Goal: Information Seeking & Learning: Learn about a topic

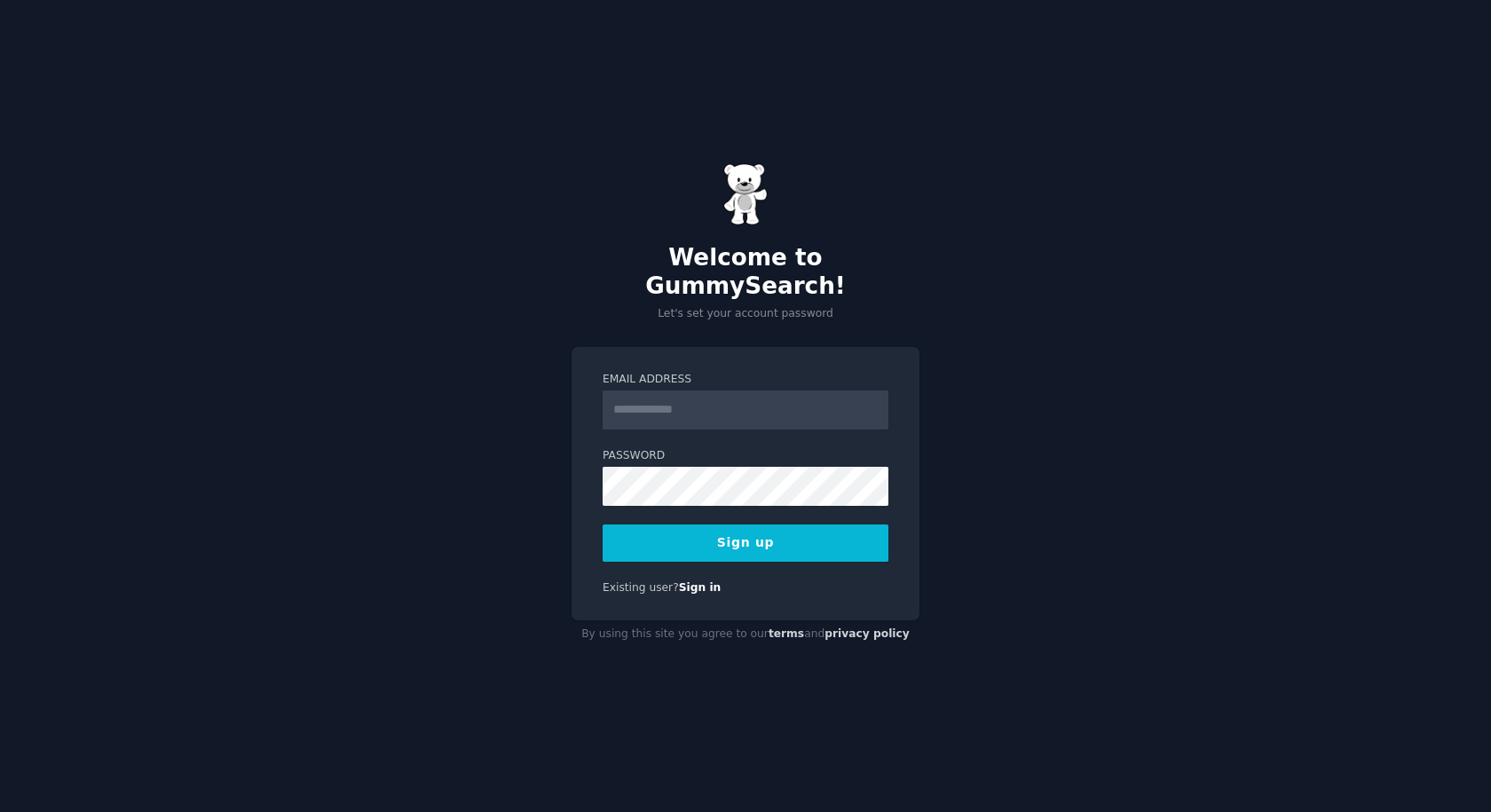
click at [654, 399] on input "Email Address" at bounding box center [745, 409] width 286 height 39
type input "**********"
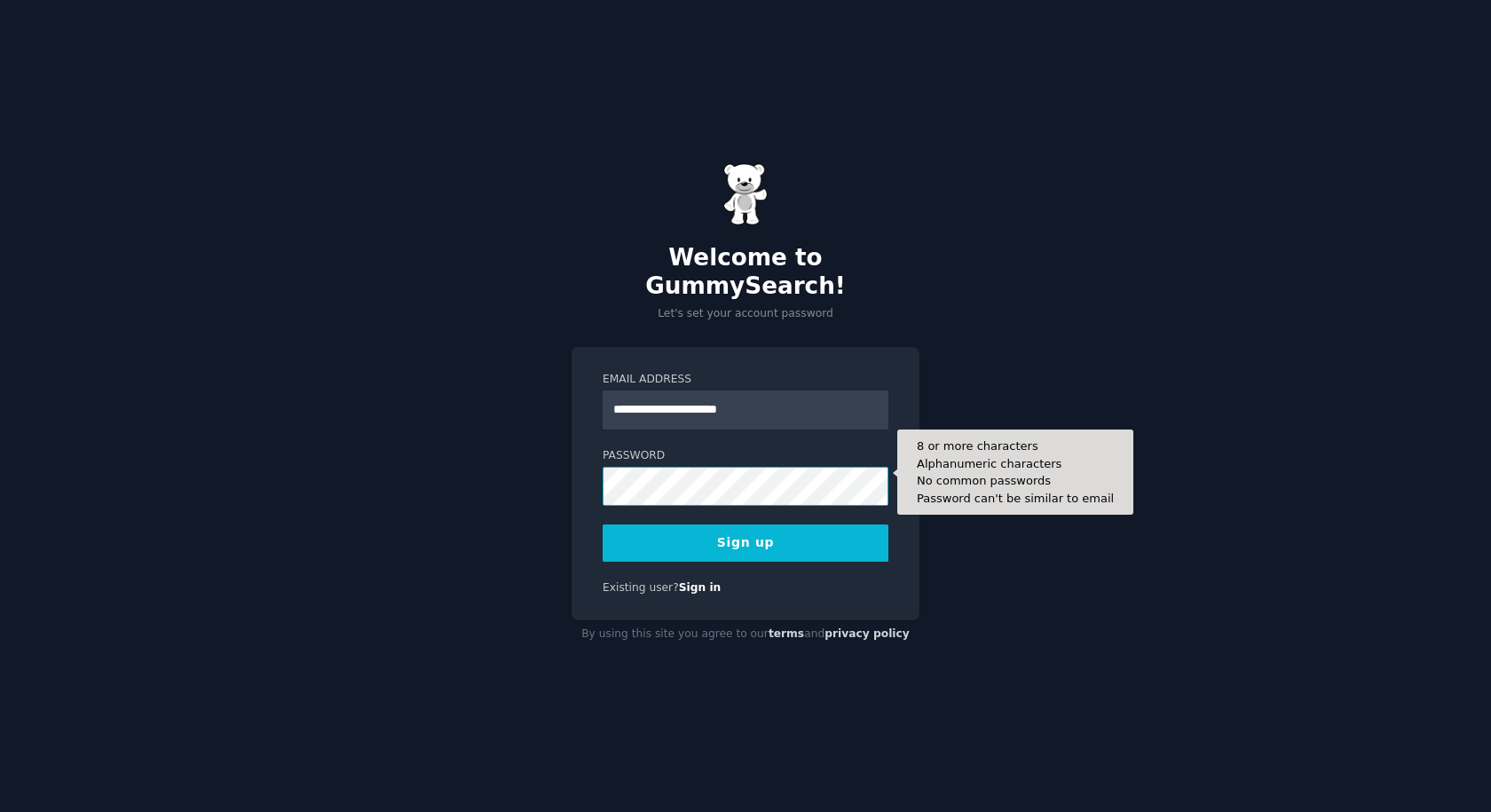
click at [603, 524] on button "Sign up" at bounding box center [745, 543] width 286 height 38
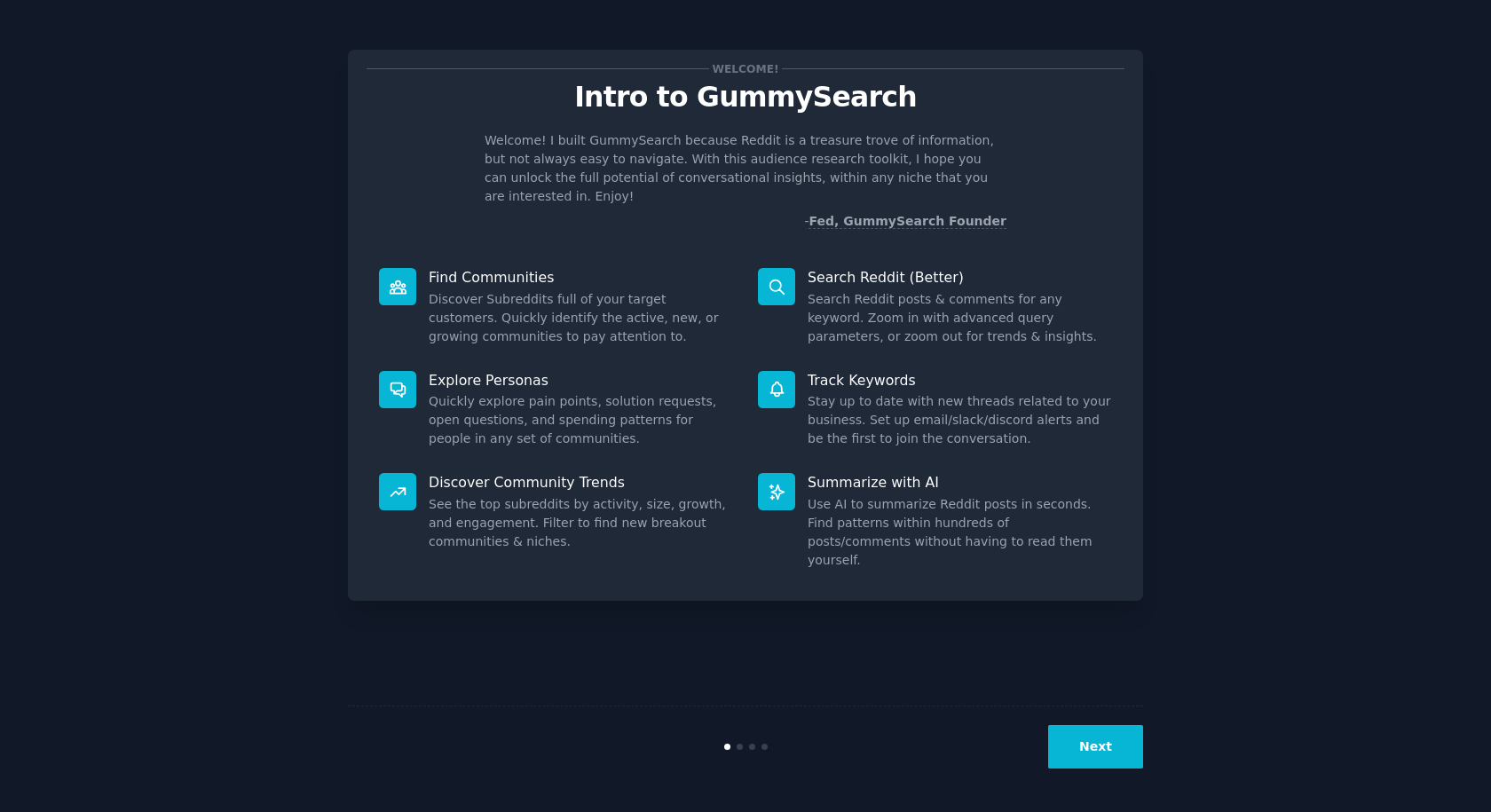
click at [961, 236] on div "Welcome! Intro to GummySearch Welcome! I built GummySearch because Reddit is a …" at bounding box center [746, 324] width 795 height 551
click at [1109, 754] on button "Next" at bounding box center [1095, 747] width 95 height 44
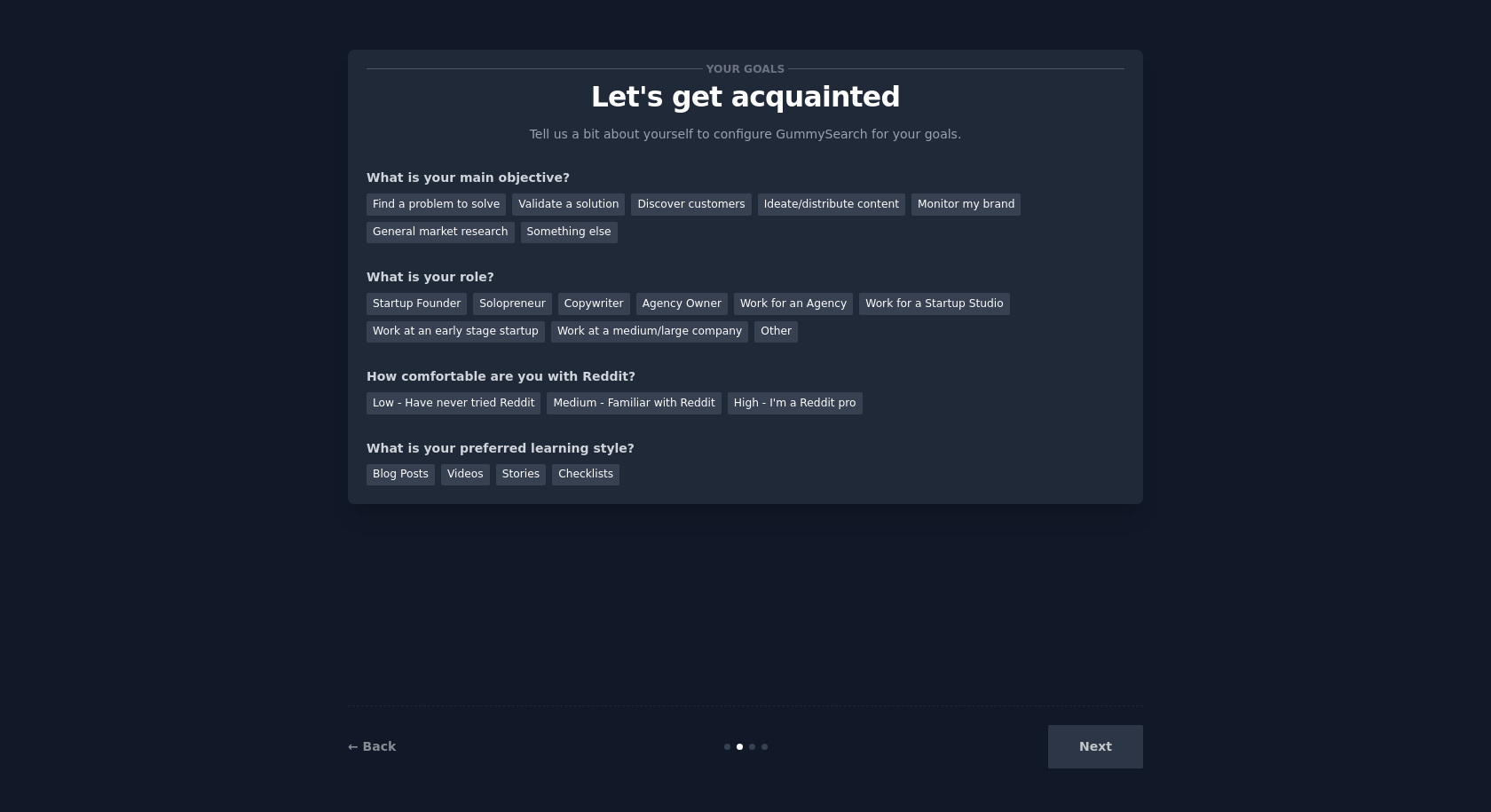
click at [1115, 746] on div "Next" at bounding box center [1010, 747] width 265 height 44
click at [1099, 743] on div "Next" at bounding box center [1010, 747] width 265 height 44
click at [1052, 759] on div "Next" at bounding box center [1010, 747] width 265 height 44
click at [749, 747] on div at bounding box center [752, 747] width 6 height 6
click at [384, 308] on div "Startup Founder" at bounding box center [416, 304] width 100 height 22
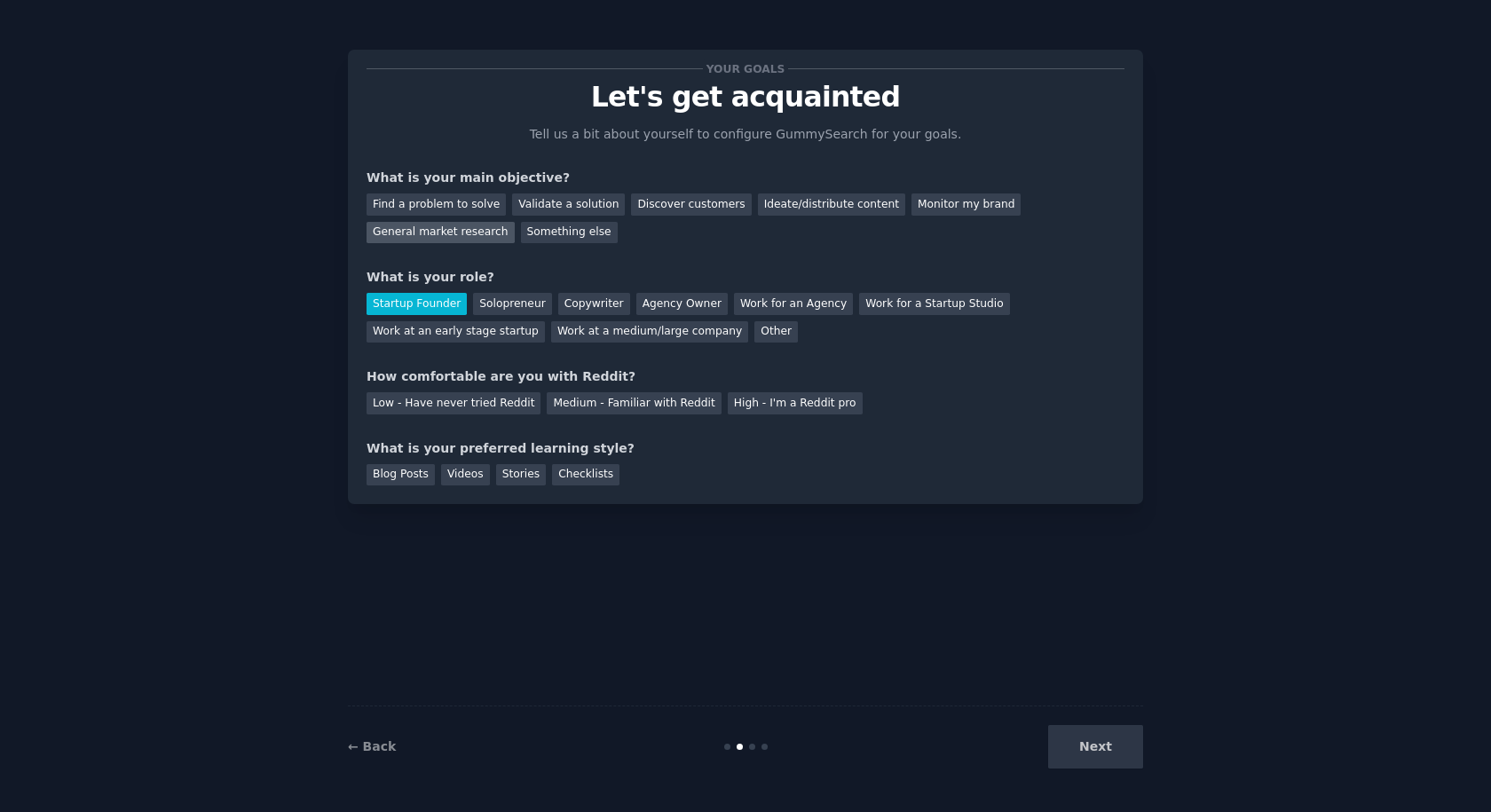
click at [514, 222] on div "General market research" at bounding box center [440, 232] width 148 height 22
click at [618, 406] on div "Medium - Familiar with Reddit" at bounding box center [634, 403] width 174 height 22
click at [395, 479] on div "Blog Posts" at bounding box center [400, 475] width 68 height 22
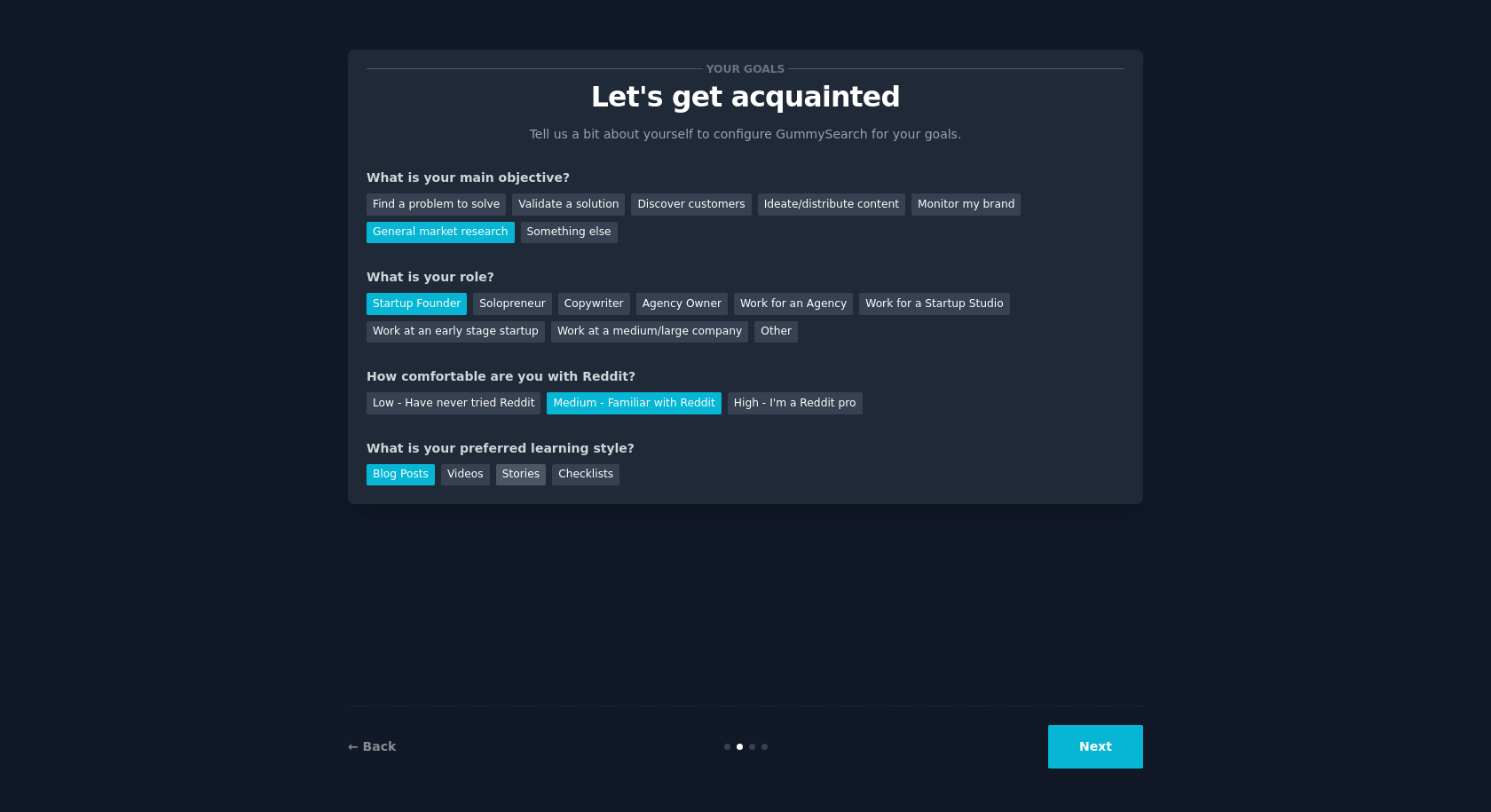
click at [513, 477] on div "Stories" at bounding box center [520, 475] width 49 height 22
click at [1099, 751] on button "Next" at bounding box center [1095, 747] width 95 height 44
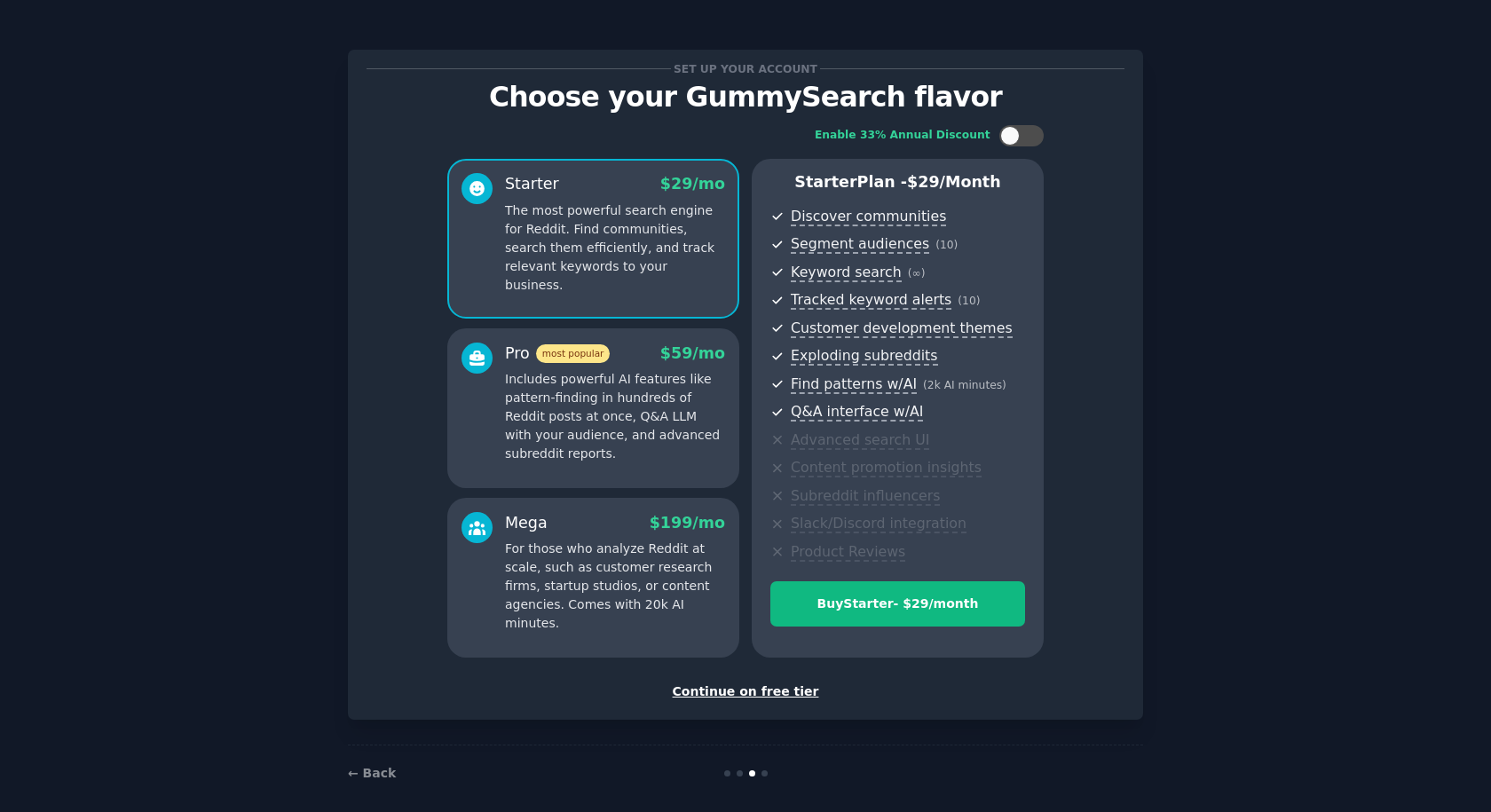
click at [750, 694] on div "Continue on free tier" at bounding box center [745, 691] width 758 height 19
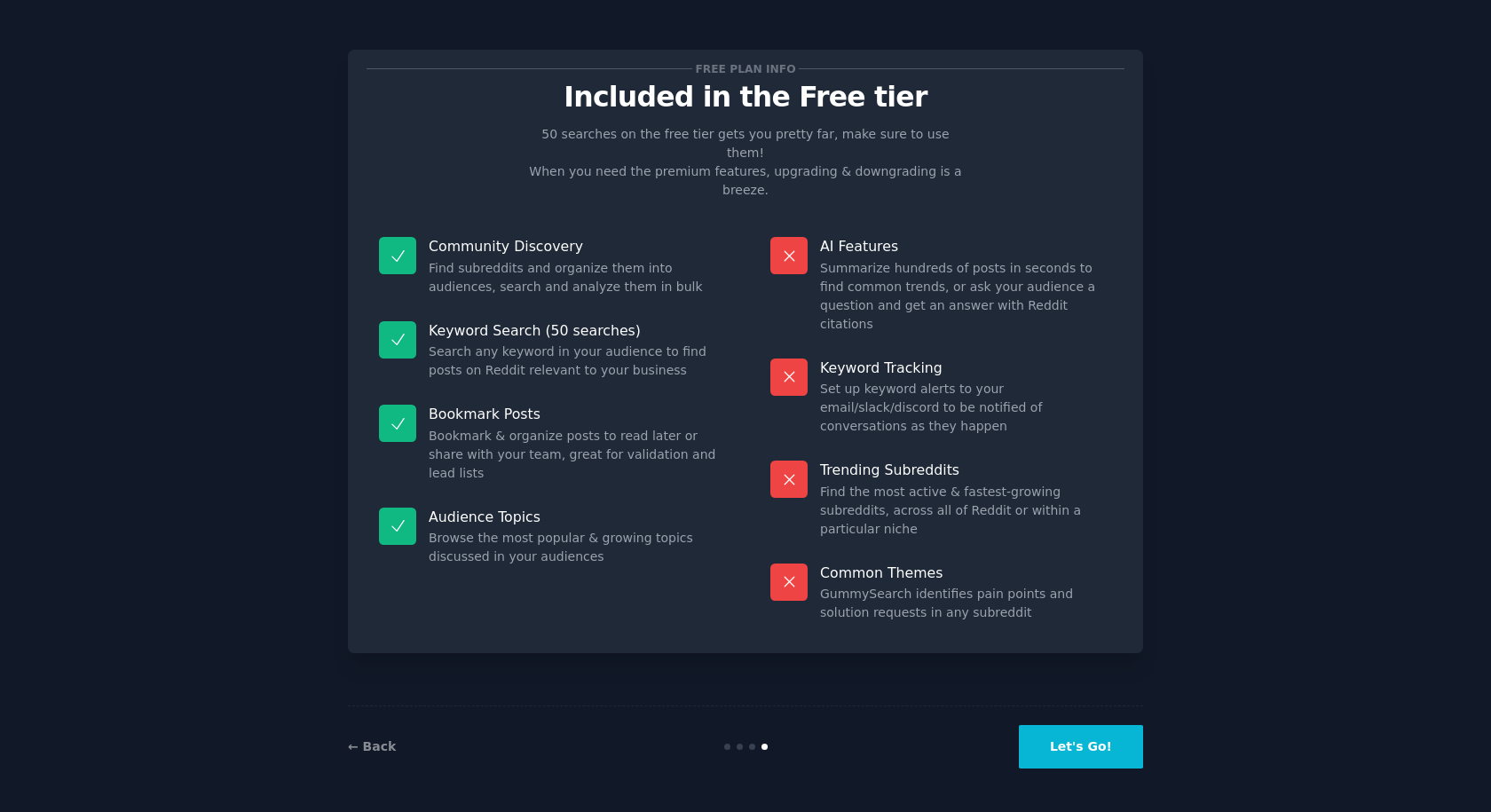
click at [1095, 747] on button "Let's Go!" at bounding box center [1081, 747] width 125 height 44
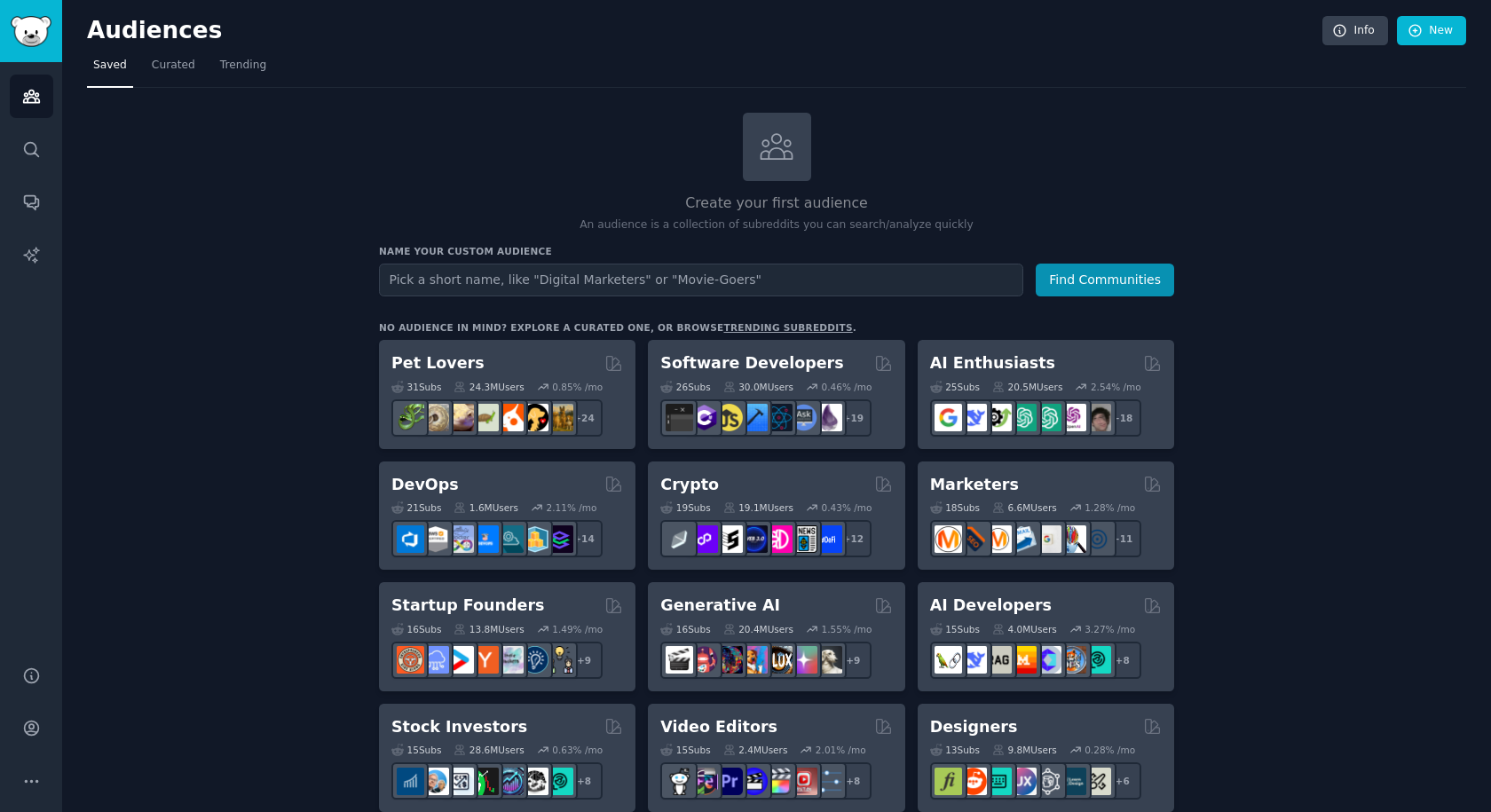
click at [414, 329] on div "No audience in mind? Explore a curated one, or browse trending subreddits ." at bounding box center [617, 327] width 478 height 13
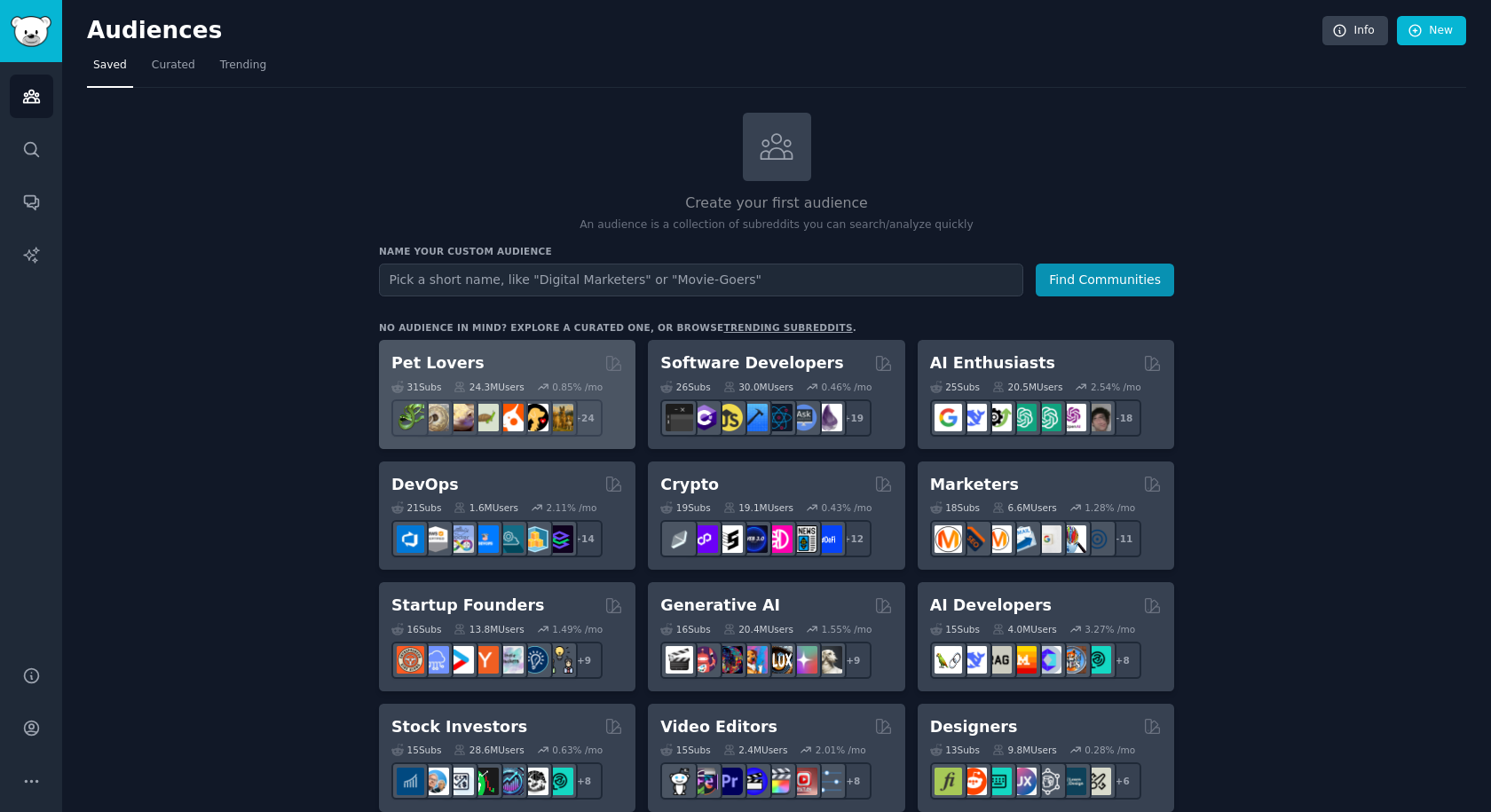
click at [494, 358] on div "Pet Lovers Curated by GummySearch" at bounding box center [508, 363] width 232 height 22
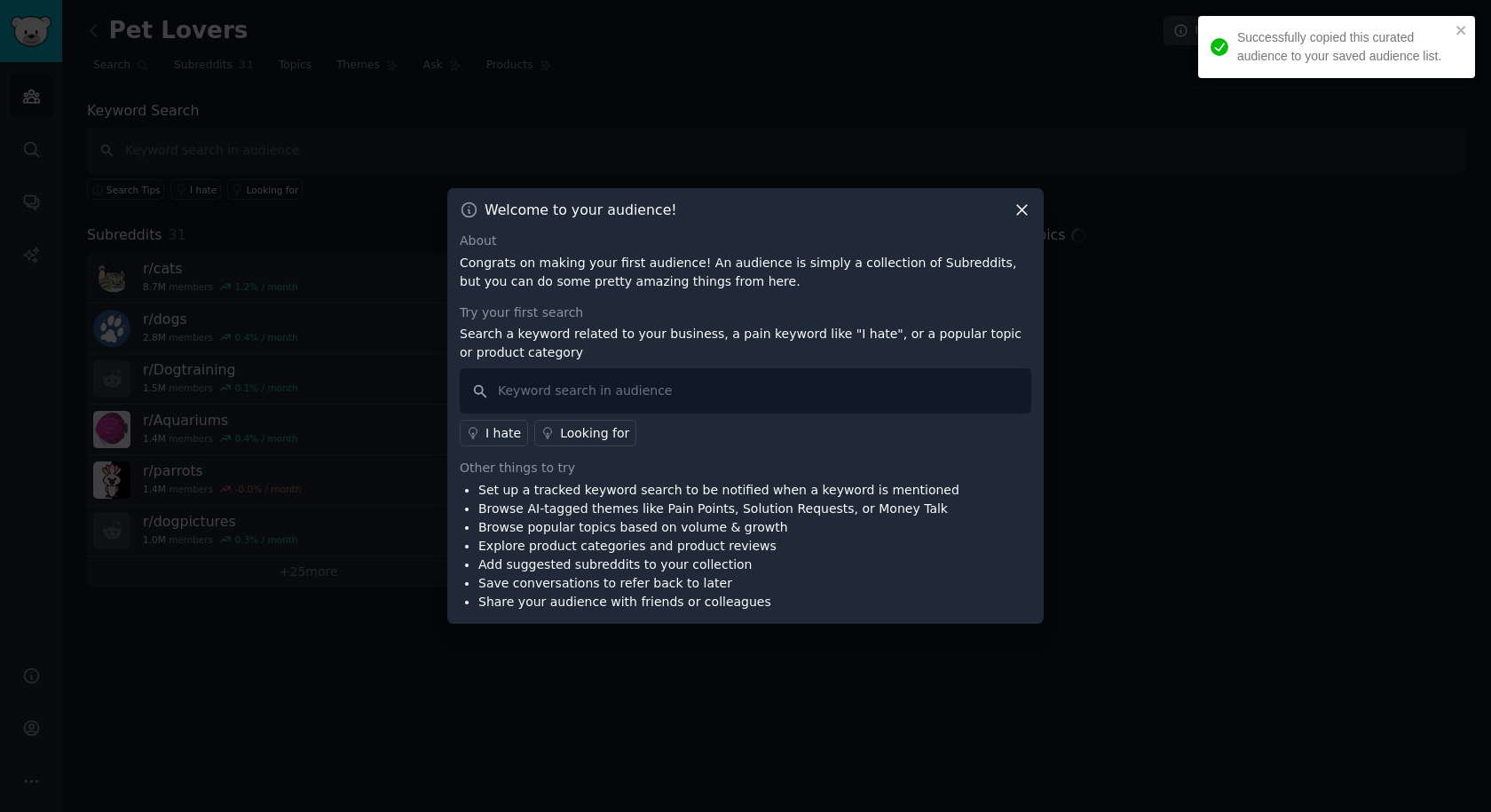
click at [1020, 207] on icon at bounding box center [1021, 210] width 19 height 19
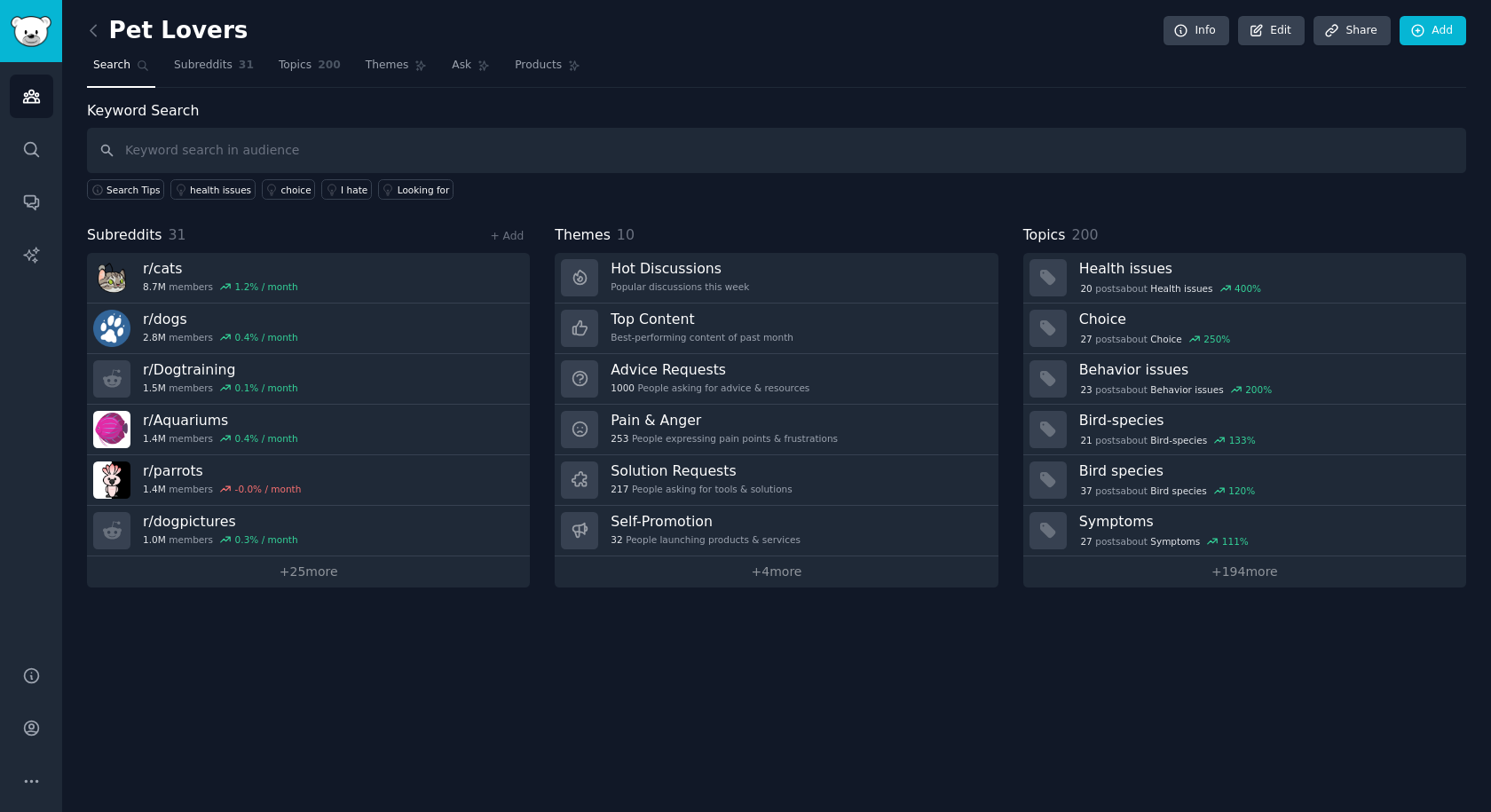
click at [704, 201] on div "Keyword Search Search Tips health issues choice I hate Looking for Subreddits 3…" at bounding box center [777, 343] width 1379 height 487
click at [789, 212] on div "Keyword Search Search Tips health issues choice Best cat litter Best schooling …" at bounding box center [777, 343] width 1379 height 487
click at [226, 145] on input "text" at bounding box center [777, 150] width 1379 height 45
type input "build"
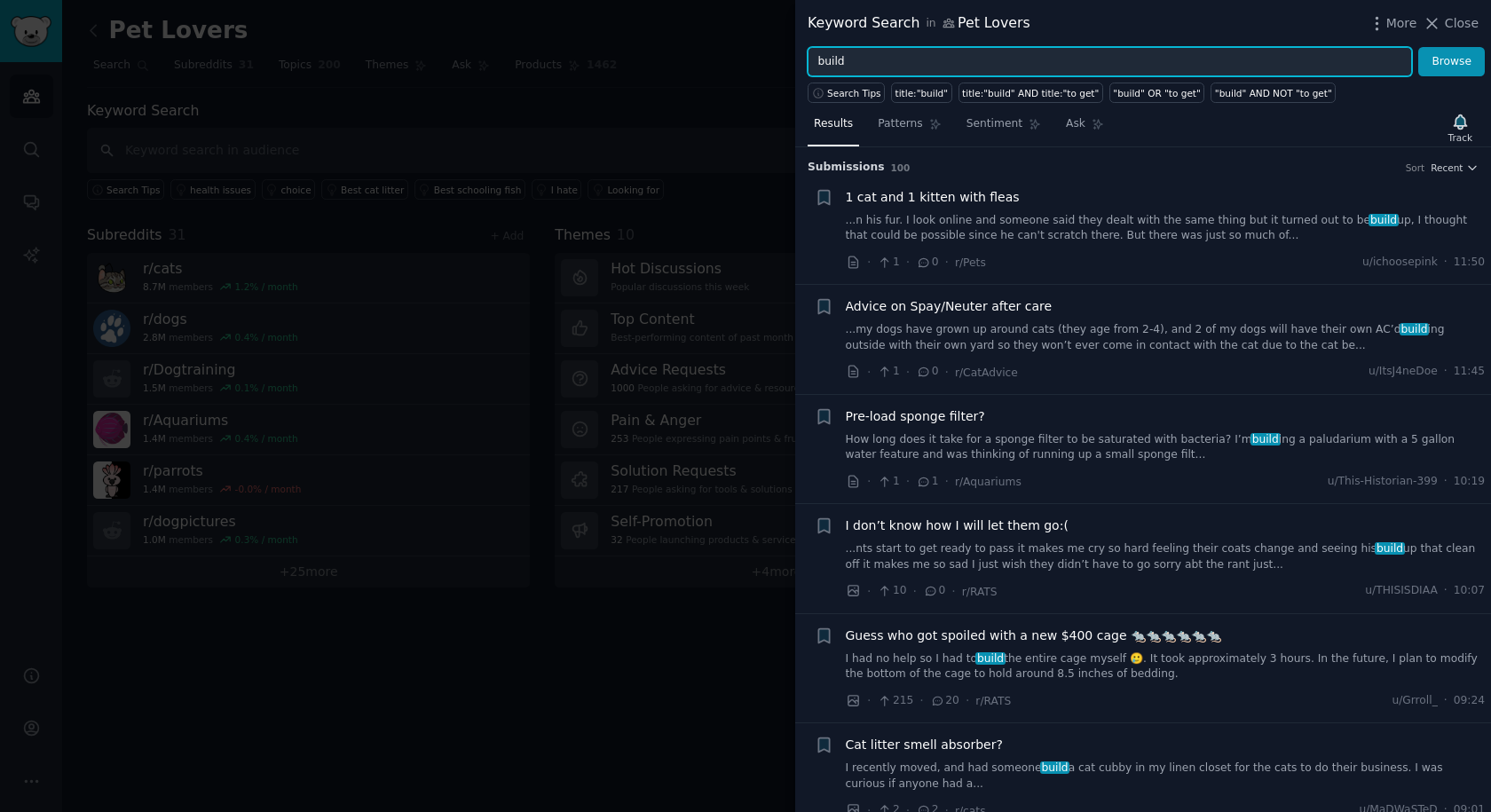
click at [891, 68] on input "build" at bounding box center [1109, 62] width 605 height 30
type input "saas"
click at [1418, 47] on button "Browse" at bounding box center [1450, 62] width 66 height 30
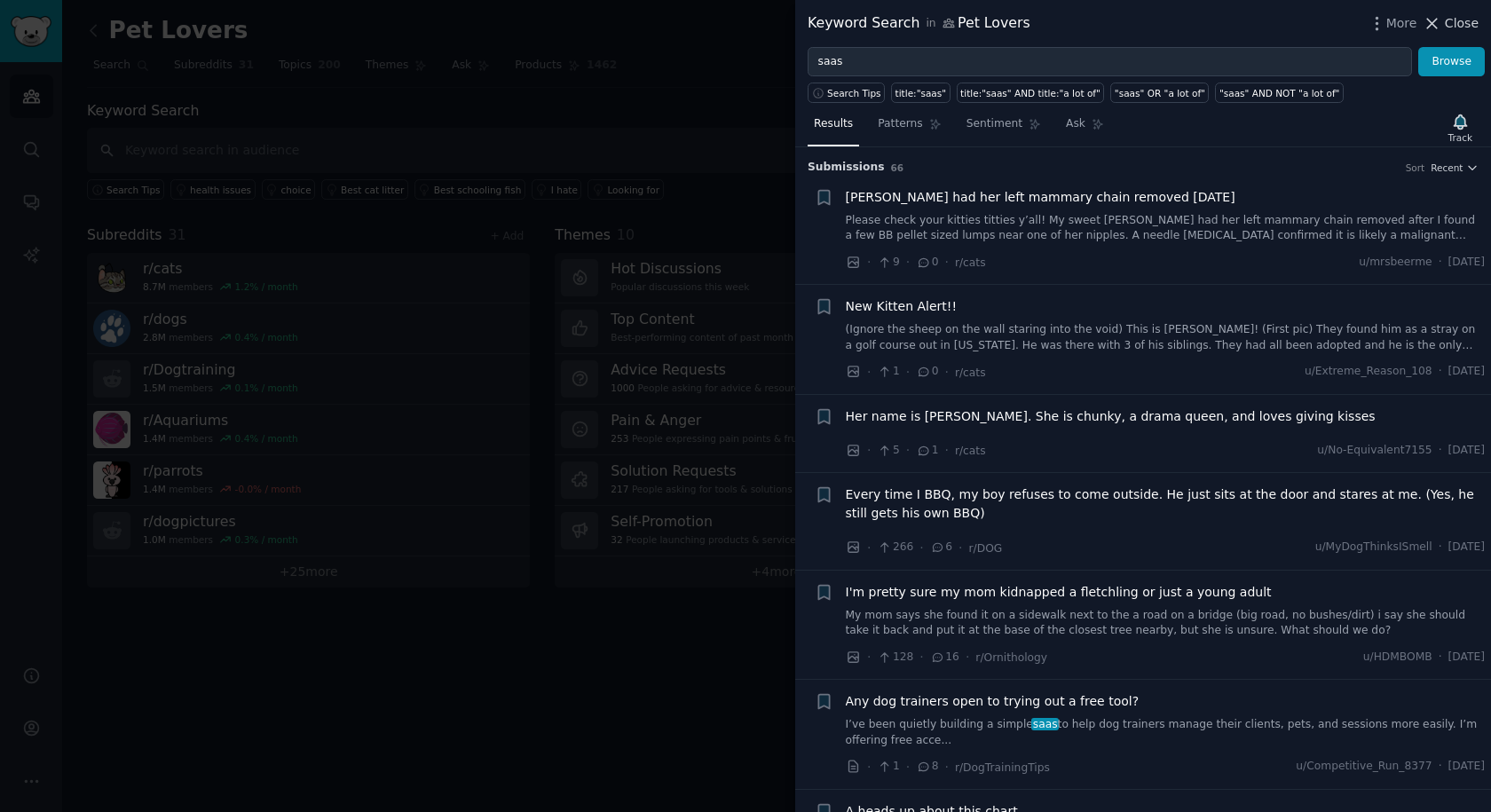
click at [1442, 24] on icon at bounding box center [1432, 23] width 19 height 19
